Goal: Task Accomplishment & Management: Use online tool/utility

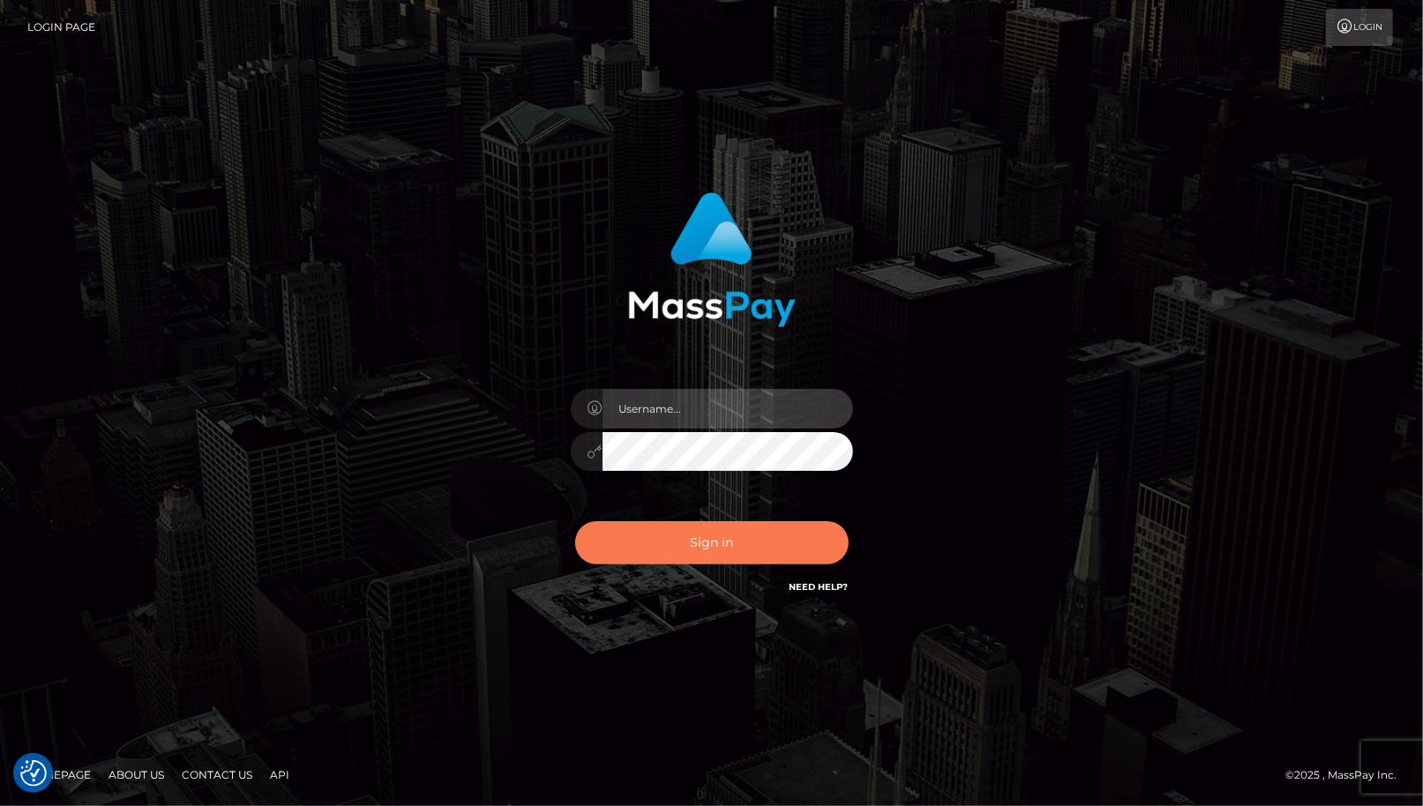
type input "cheli"
click at [771, 537] on button "Sign in" at bounding box center [711, 542] width 273 height 43
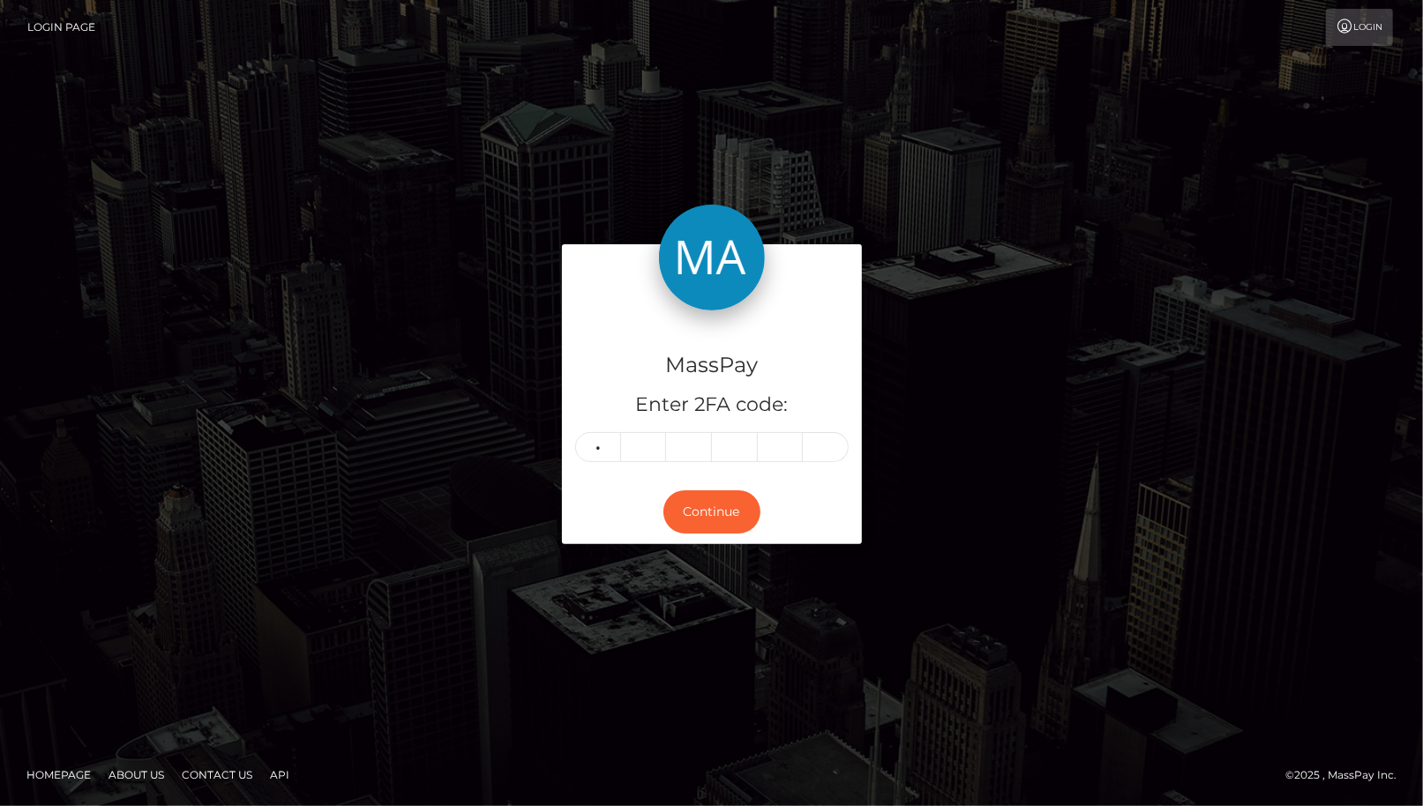
type input "5"
type input "0"
type input "1"
type input "3"
type input "6"
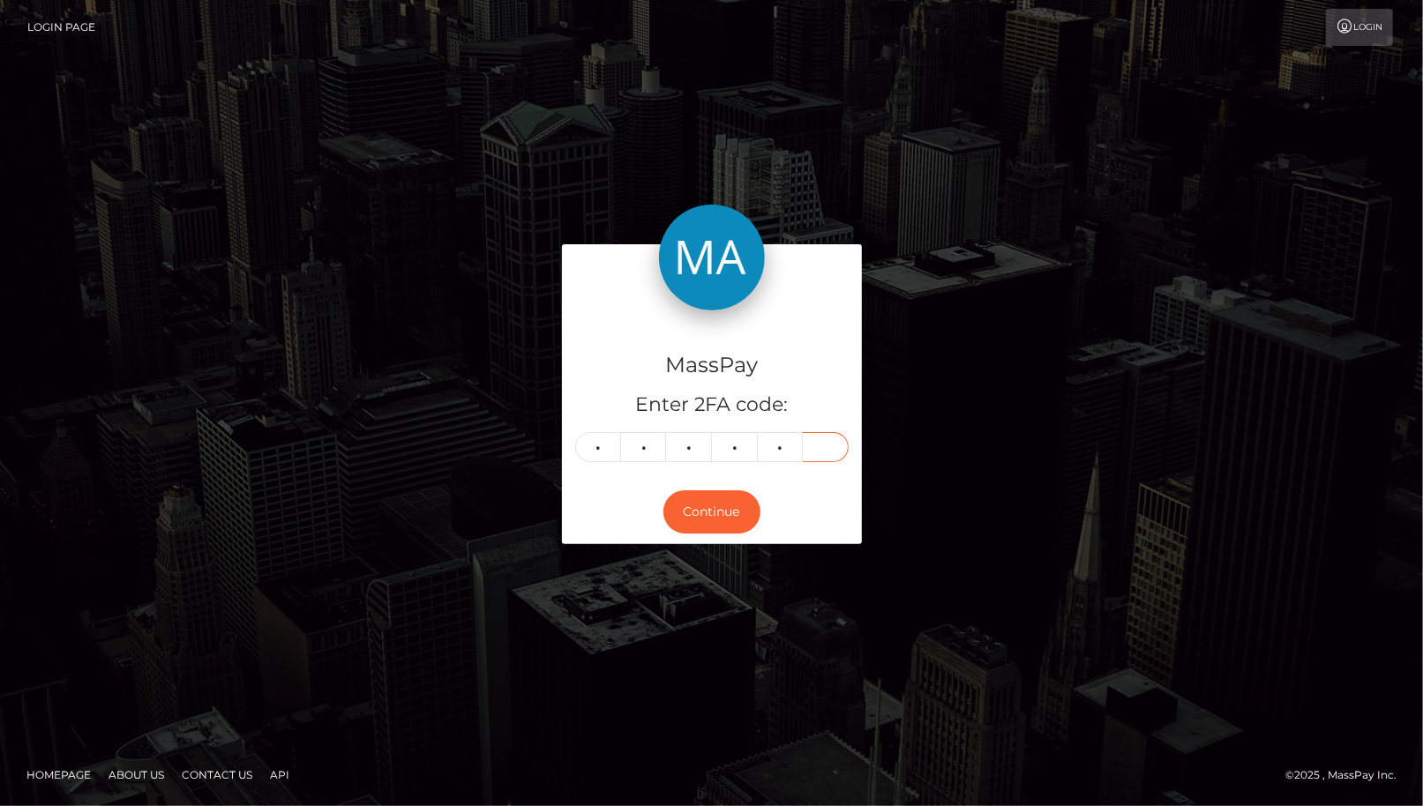
type input "8"
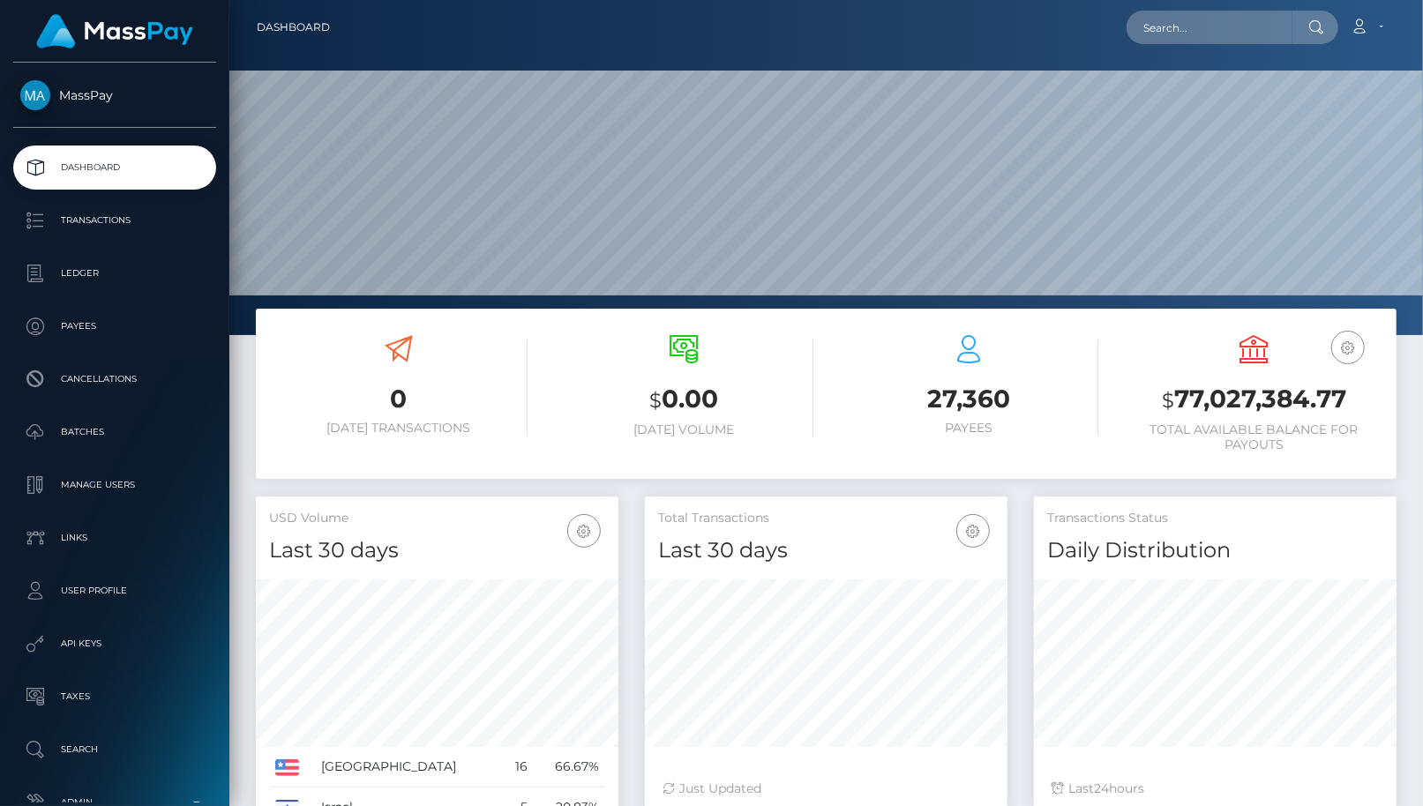
scroll to position [312, 363]
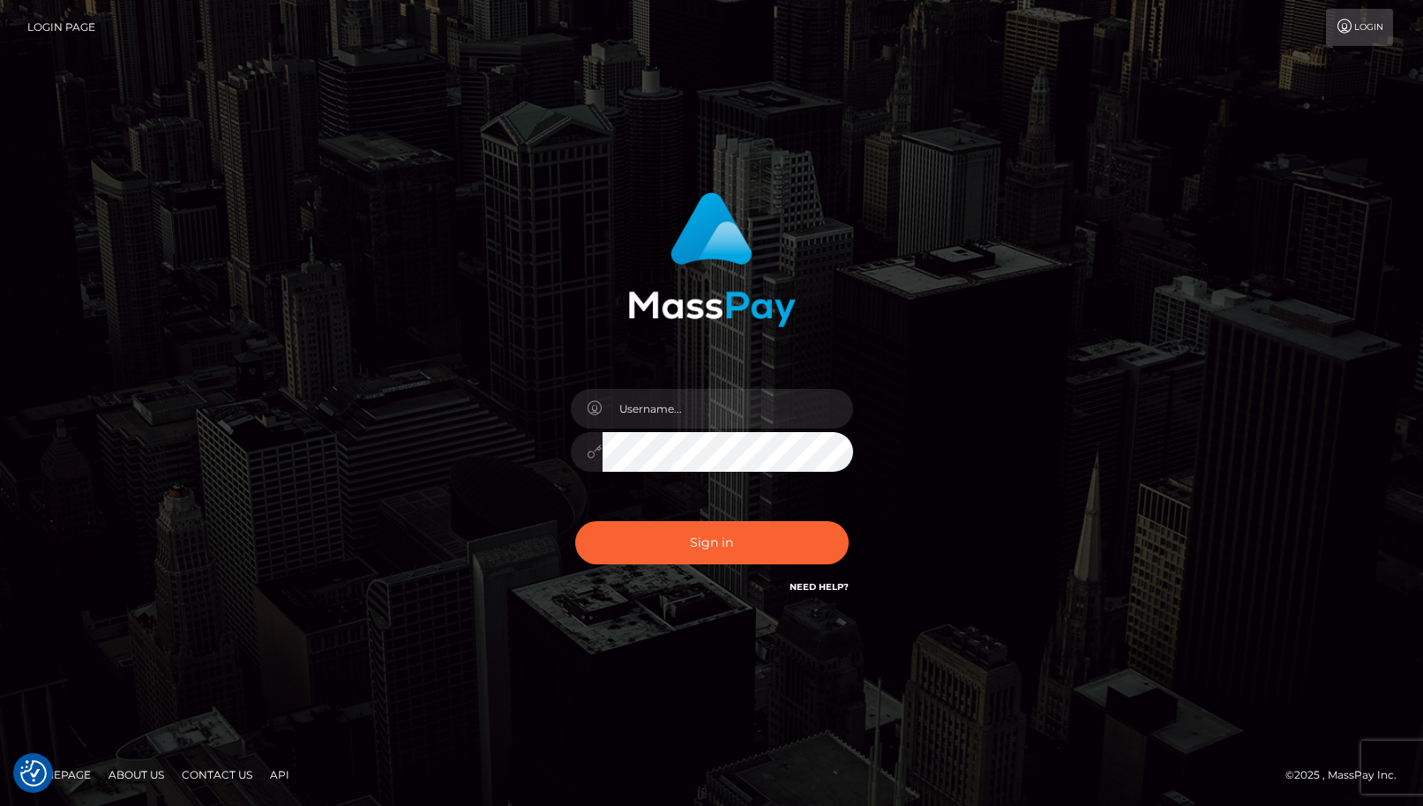
checkbox input "true"
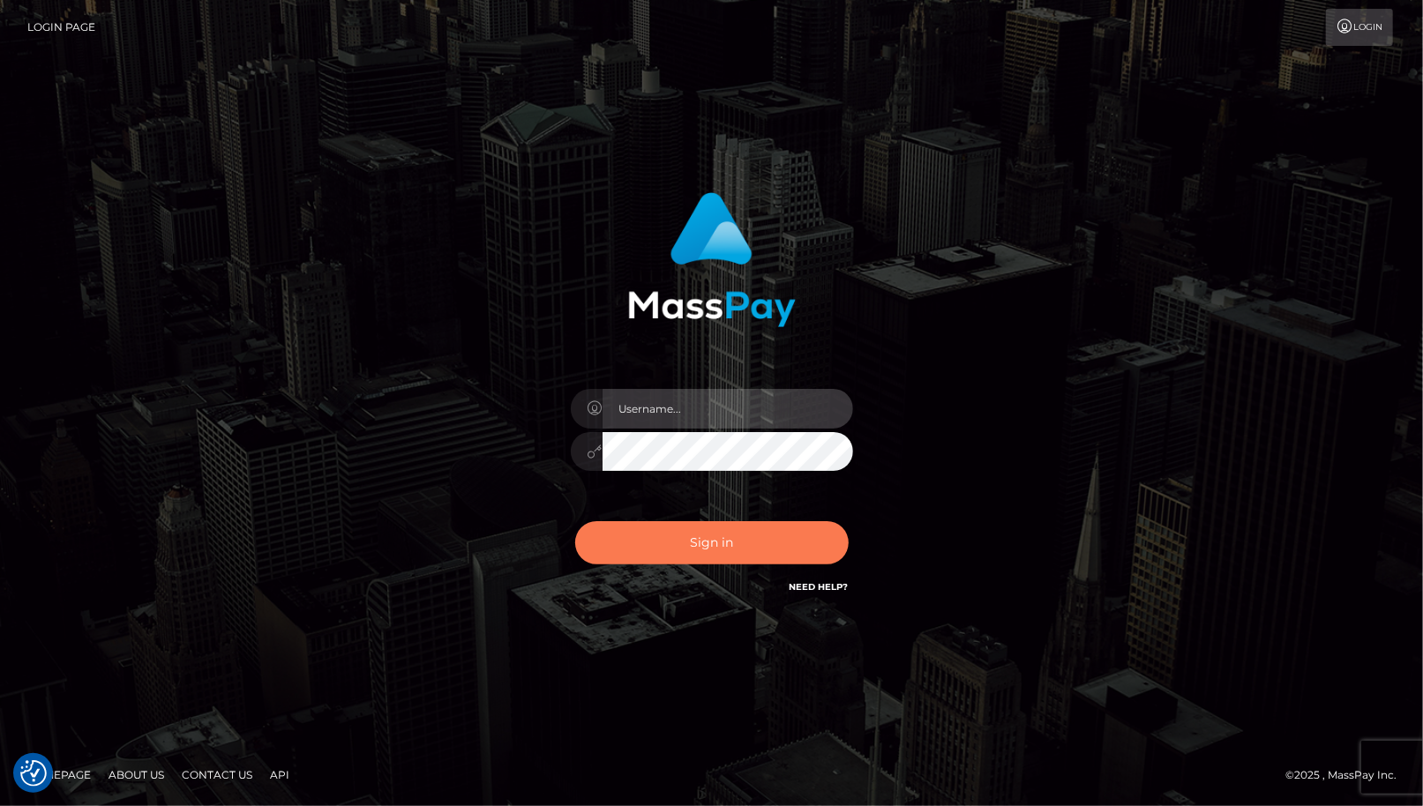
type input "cheli"
click at [679, 537] on button "Sign in" at bounding box center [711, 542] width 273 height 43
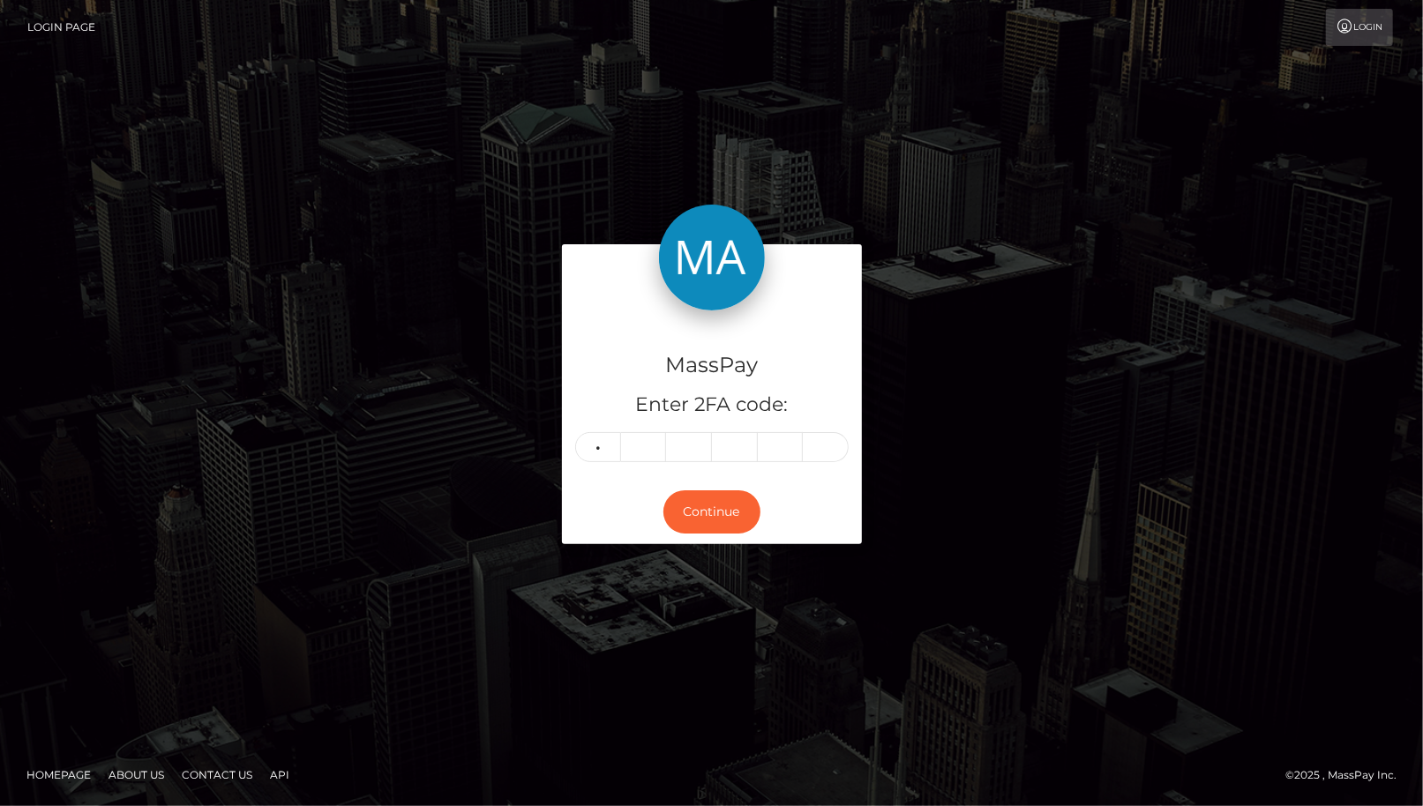
type input "6"
type input "2"
type input "5"
type input "2"
type input "0"
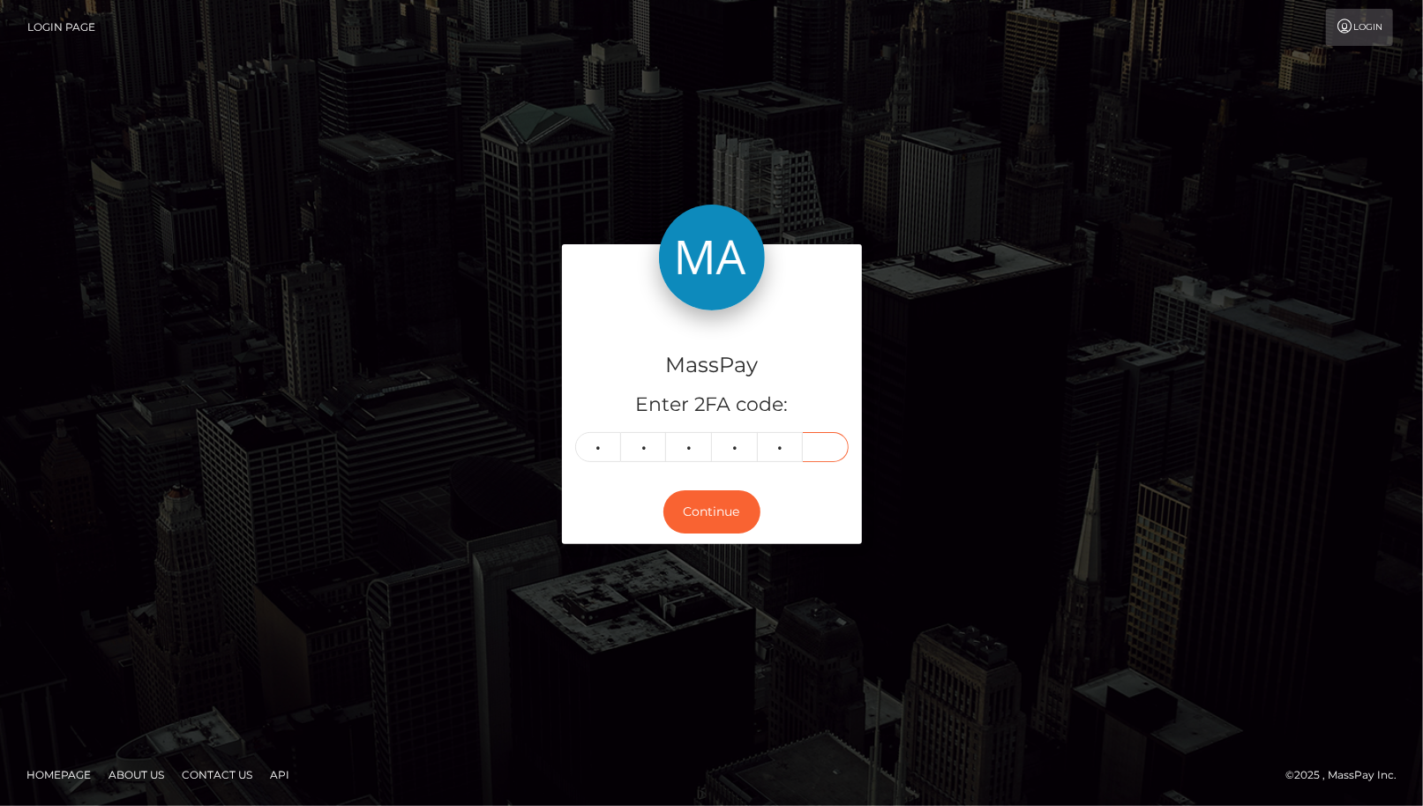
type input "8"
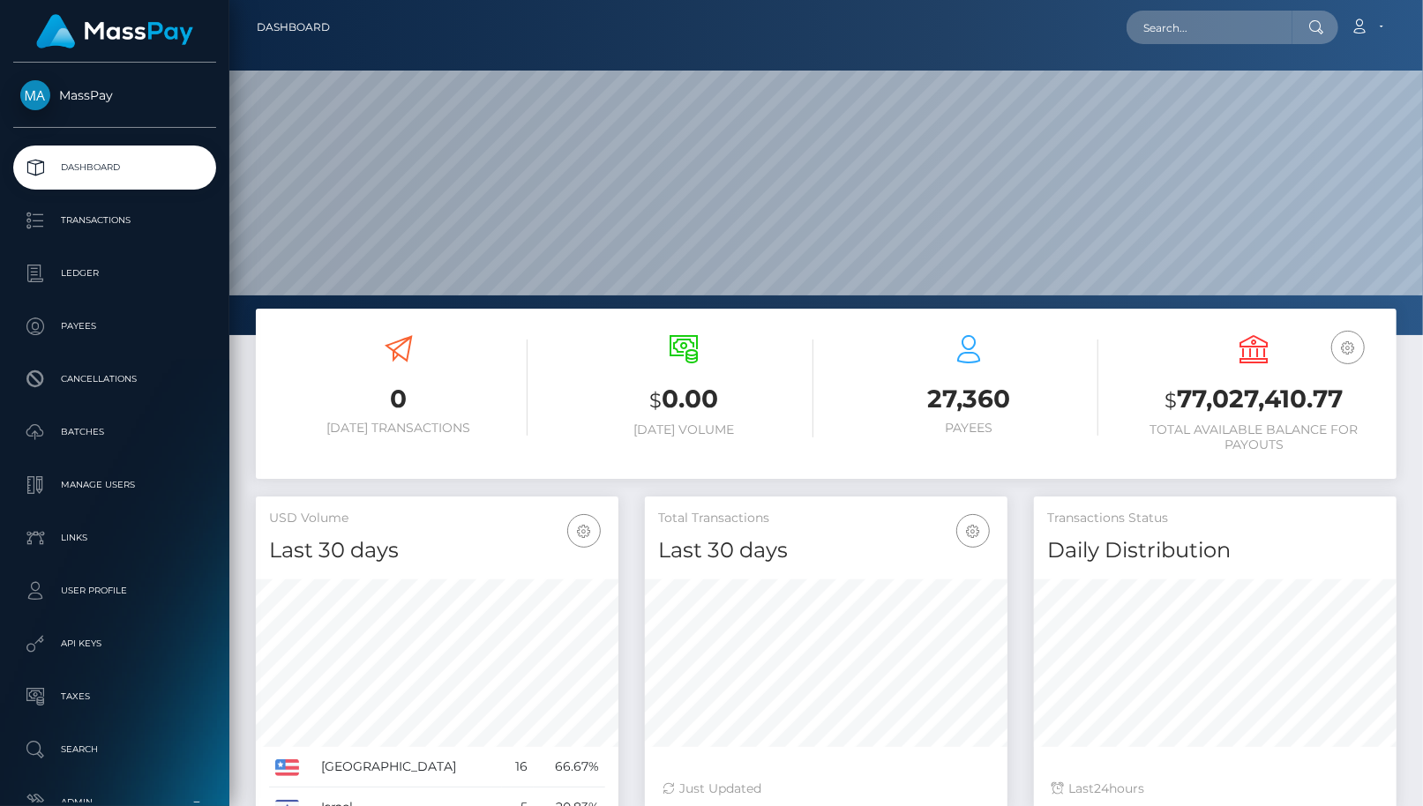
scroll to position [312, 363]
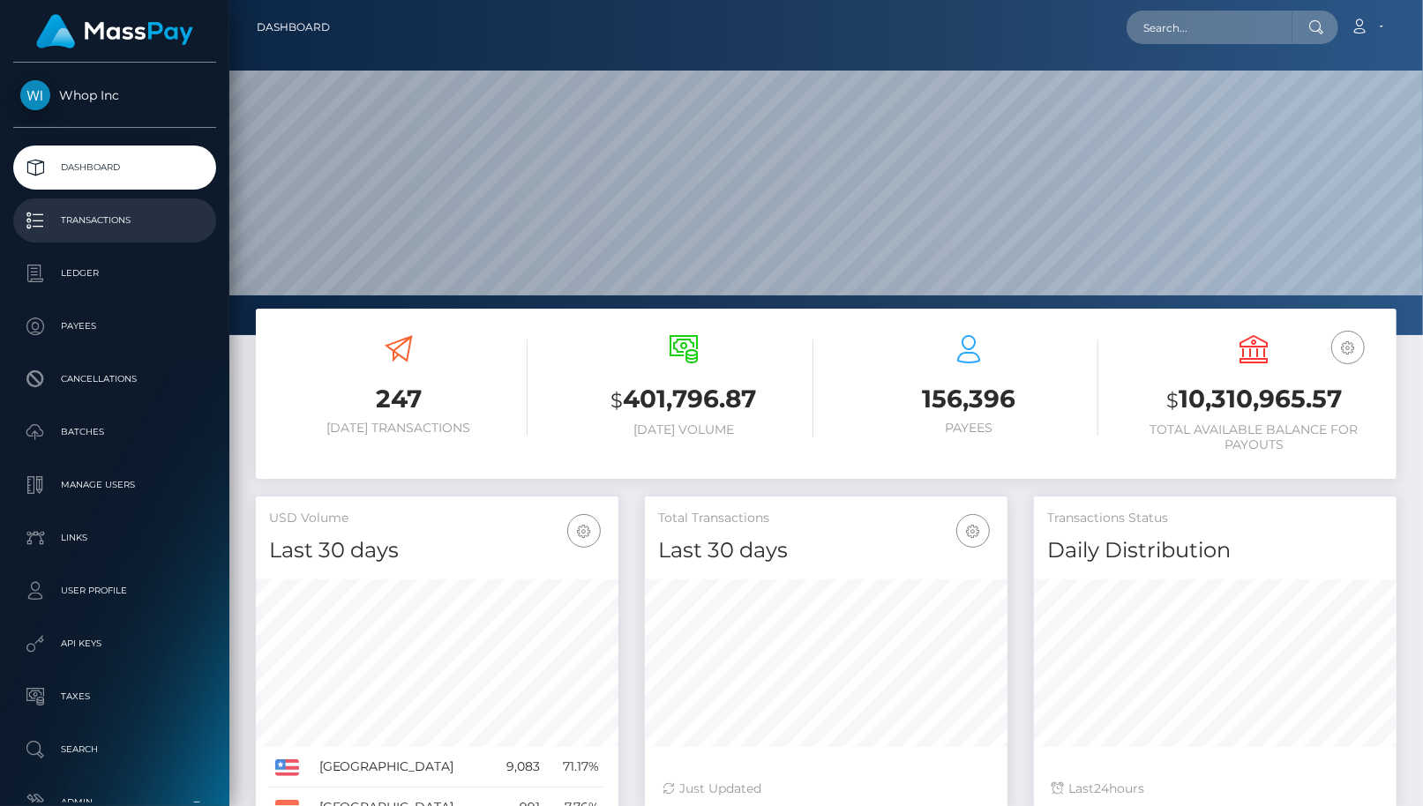
click at [86, 231] on p "Transactions" at bounding box center [114, 220] width 189 height 26
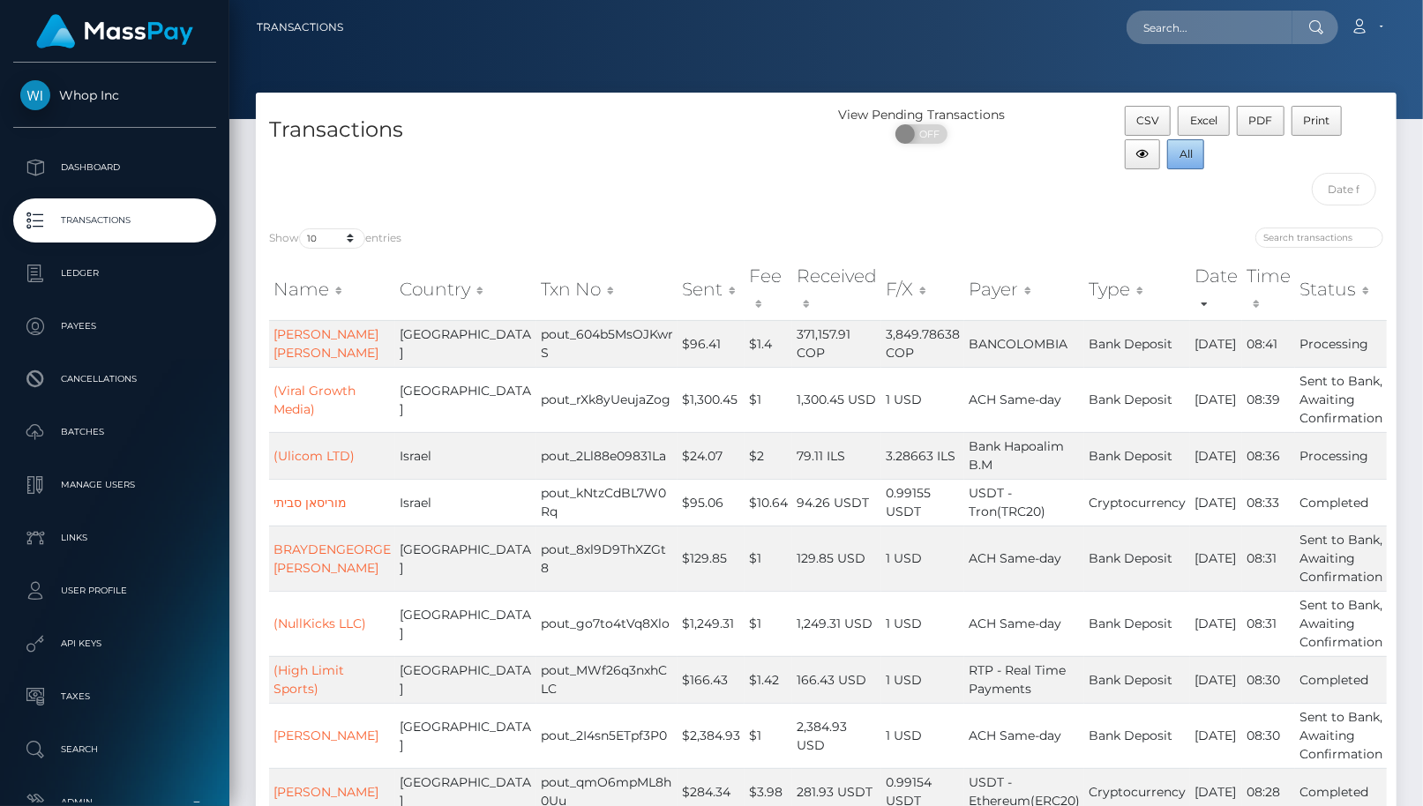
click at [1167, 155] on button "All" at bounding box center [1185, 154] width 37 height 30
click at [159, 176] on p "Dashboard" at bounding box center [114, 167] width 189 height 26
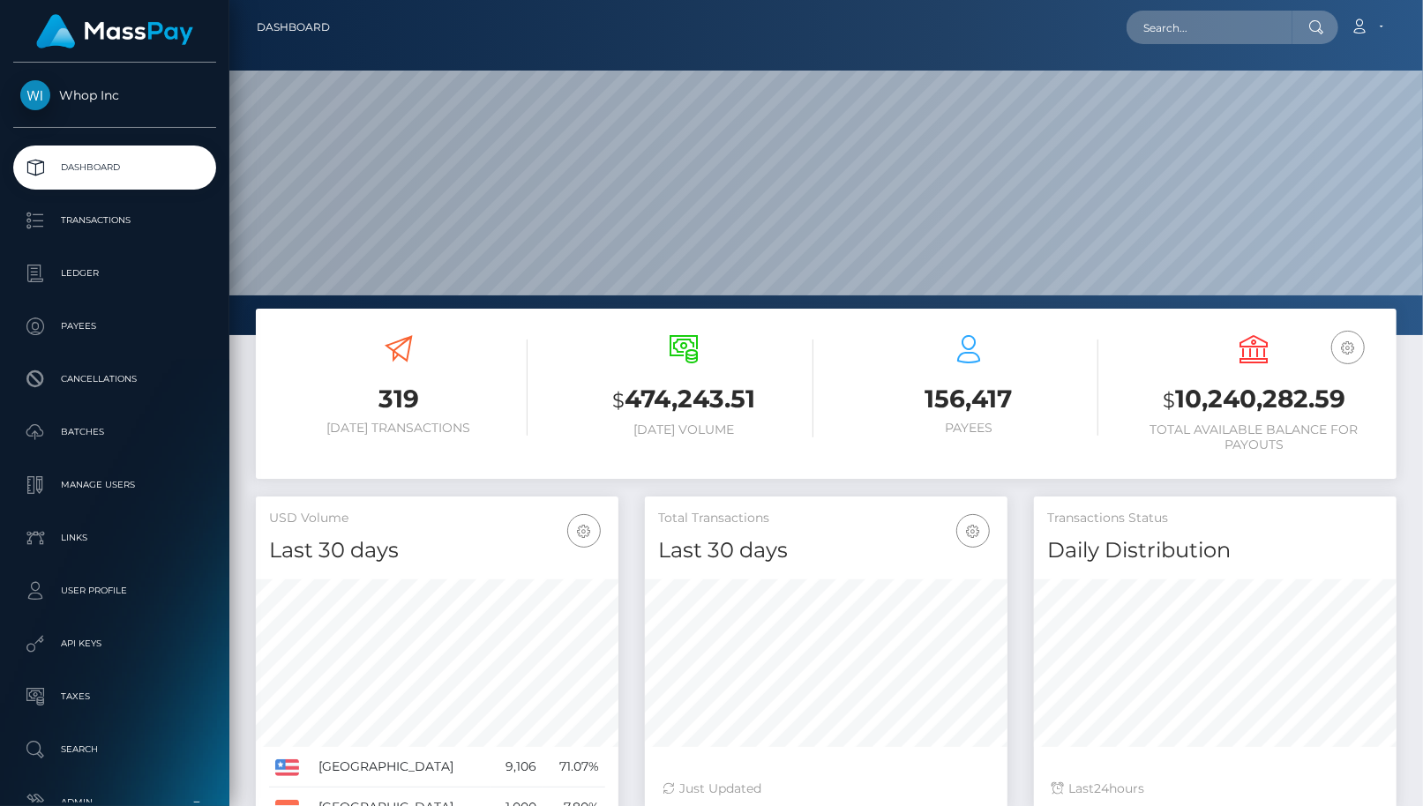
scroll to position [562, 363]
click at [68, 216] on p "Transactions" at bounding box center [114, 220] width 189 height 26
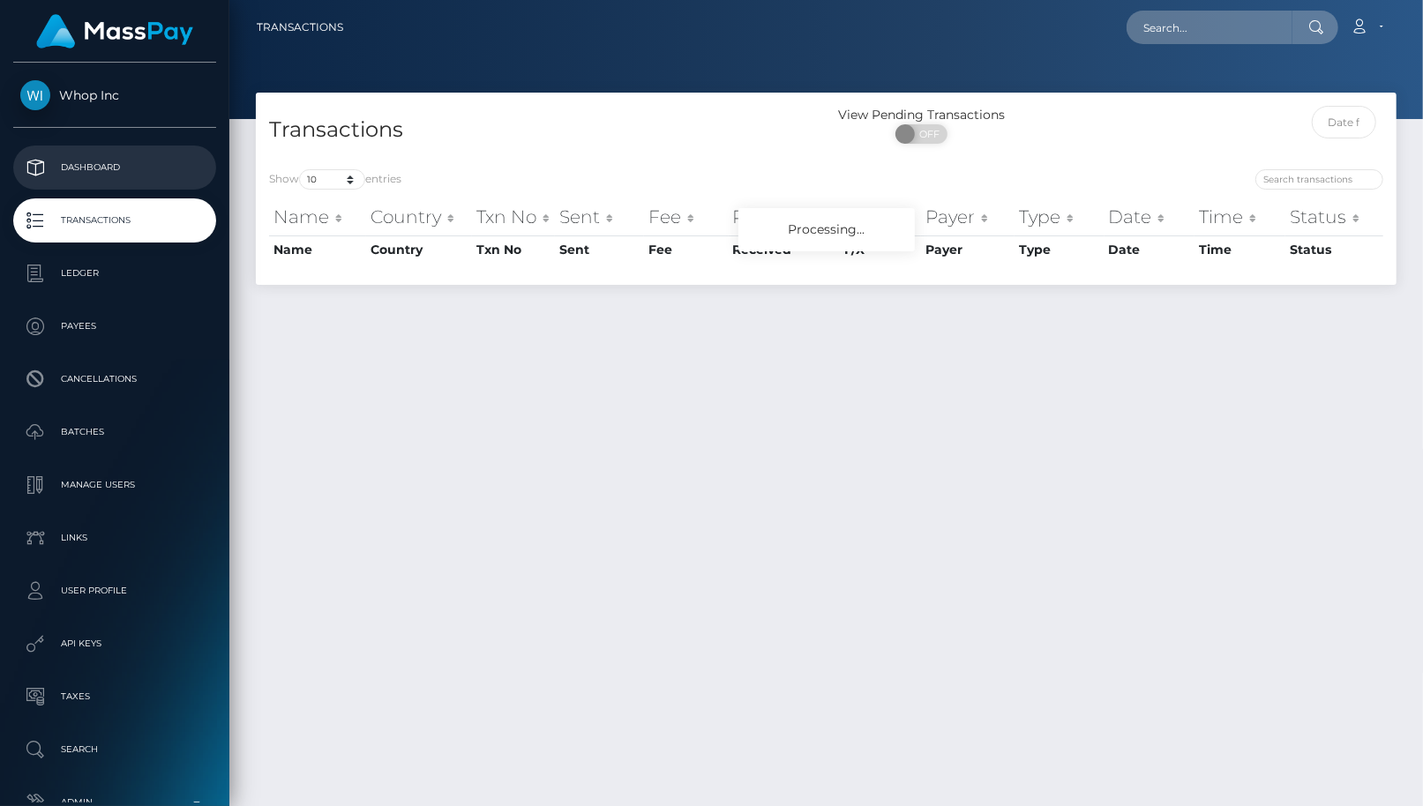
click at [79, 166] on p "Dashboard" at bounding box center [114, 167] width 189 height 26
